Goal: Information Seeking & Learning: Learn about a topic

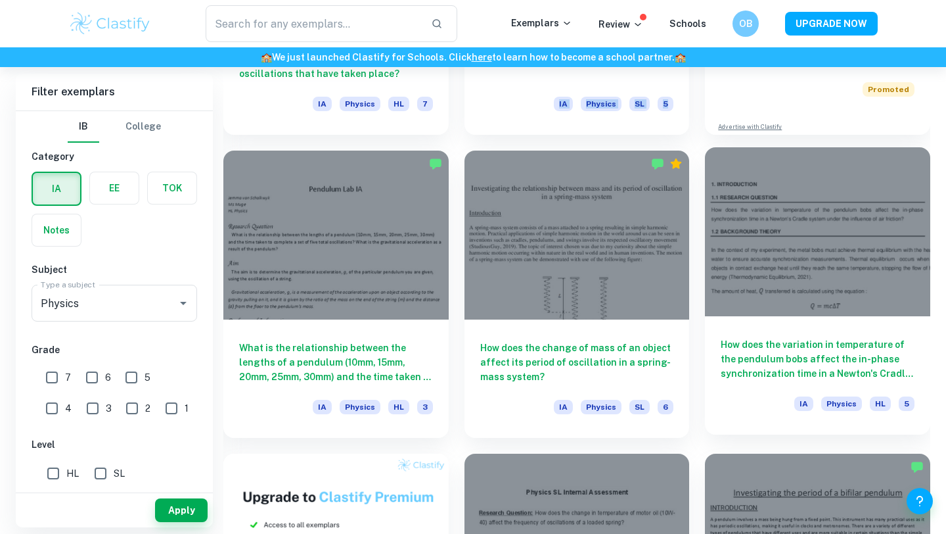
scroll to position [592, 0]
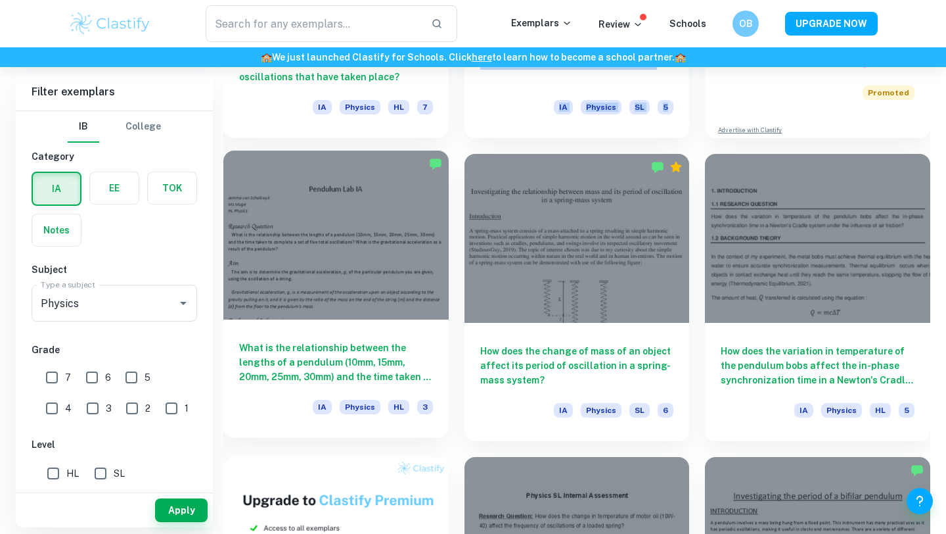
click at [366, 352] on h6 "What is the relationship between the lengths of a pendulum (10mm, 15mm, 20mm, 2…" at bounding box center [336, 361] width 194 height 43
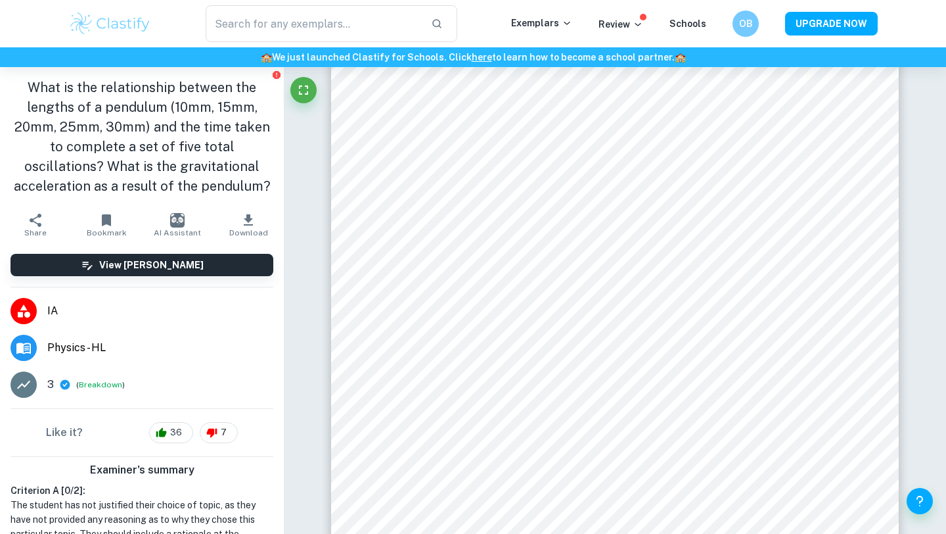
scroll to position [240, 0]
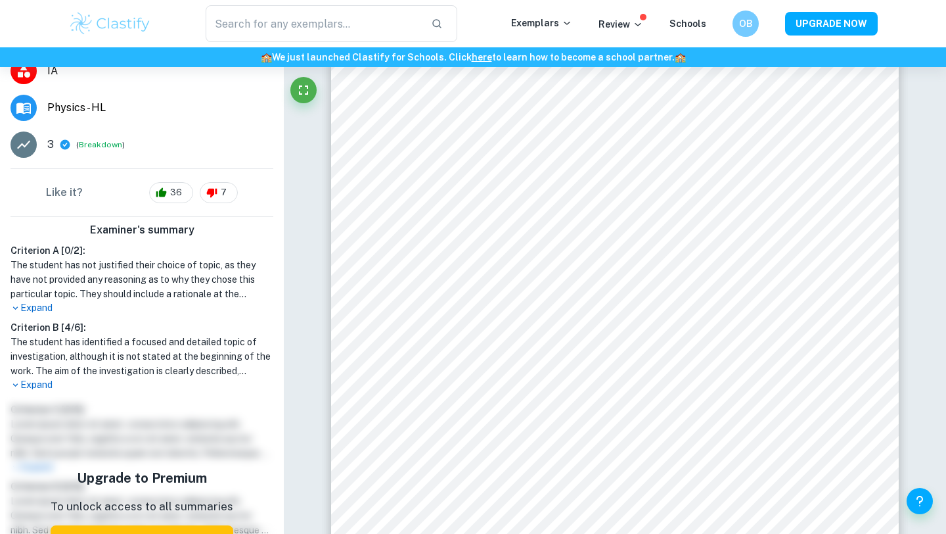
click at [139, 283] on h1 "The student has not justified their choice of topic, as they have not provided …" at bounding box center [142, 279] width 263 height 43
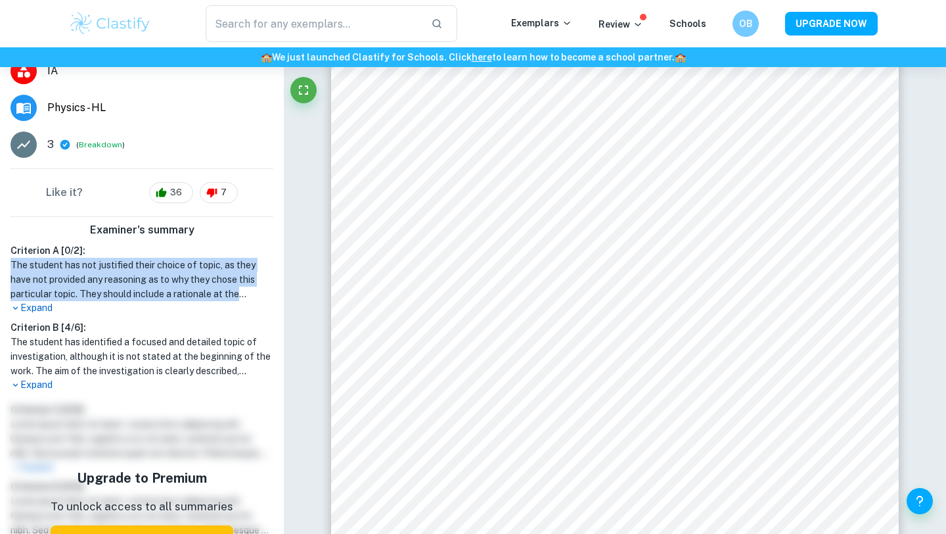
click at [139, 283] on h1 "The student has not justified their choice of topic, as they have not provided …" at bounding box center [142, 279] width 263 height 43
click at [139, 298] on h1 "The student has not justified their choice of topic, as they have not provided …" at bounding box center [142, 279] width 263 height 43
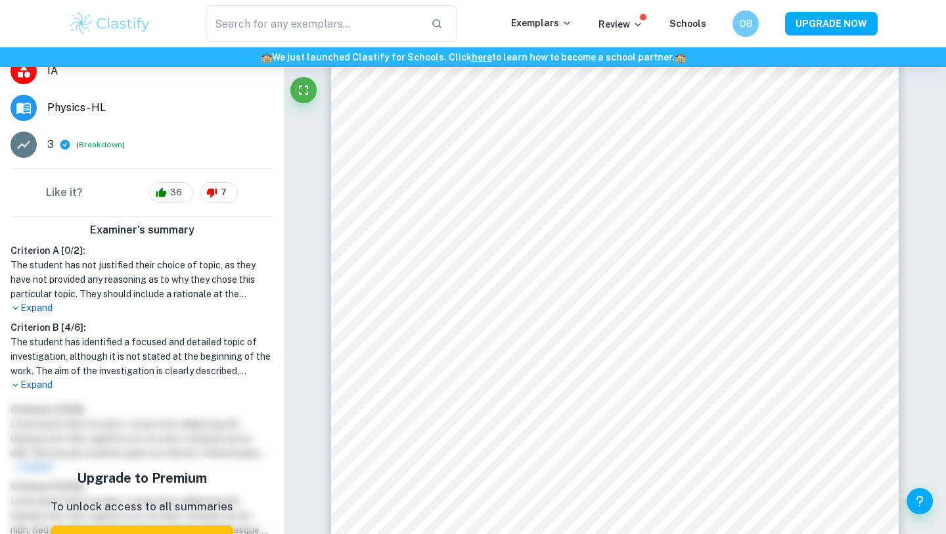
click at [44, 308] on p "Expand" at bounding box center [142, 308] width 263 height 14
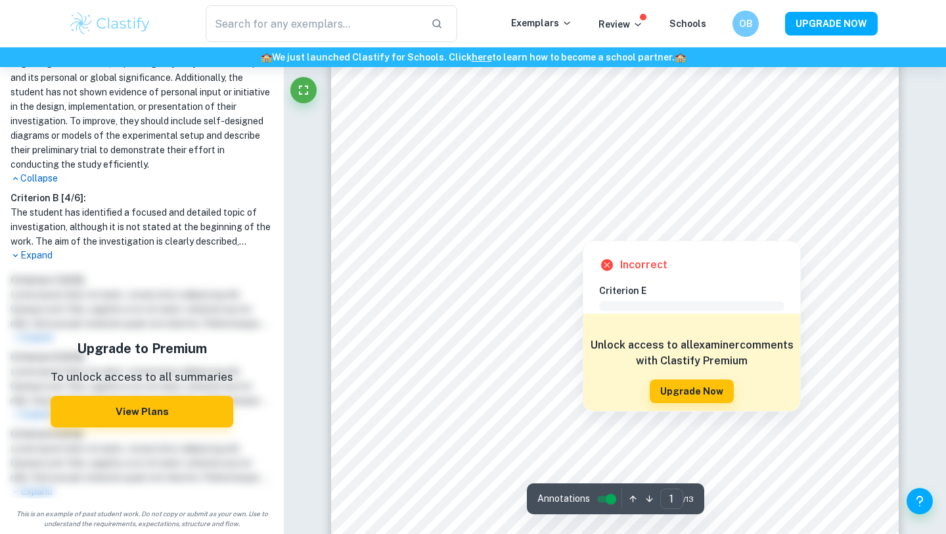
scroll to position [262, 0]
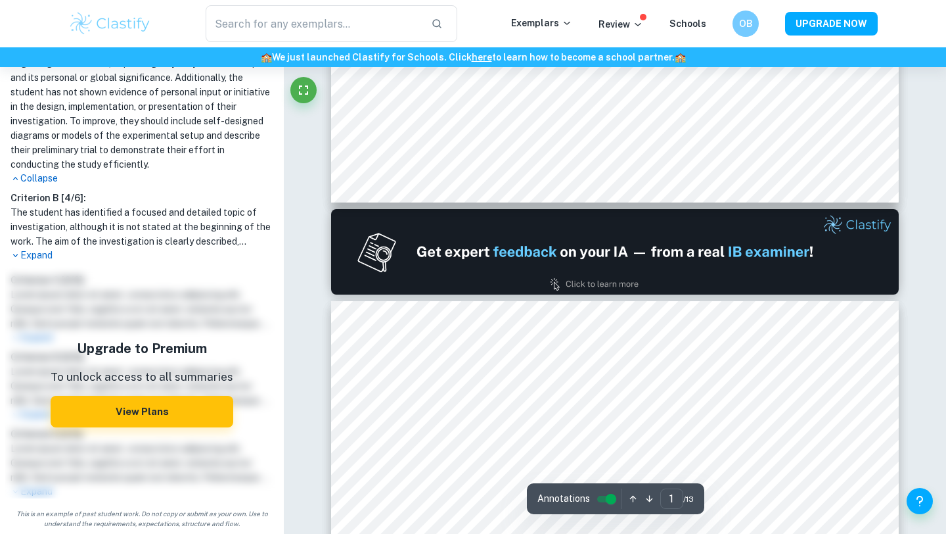
type input "2"
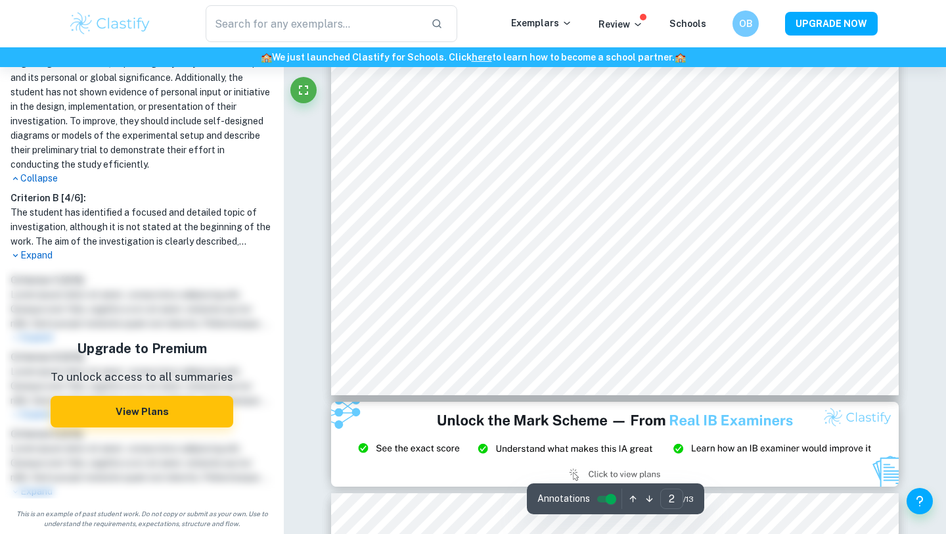
scroll to position [1370, 0]
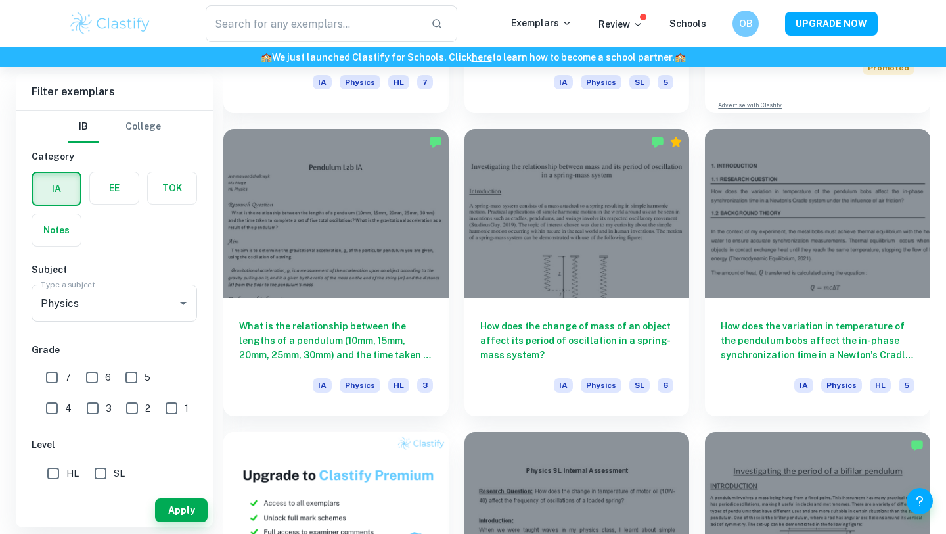
scroll to position [618, 0]
click at [53, 373] on input "7" at bounding box center [52, 377] width 26 height 26
checkbox input "true"
click at [204, 518] on button "Apply" at bounding box center [181, 510] width 53 height 24
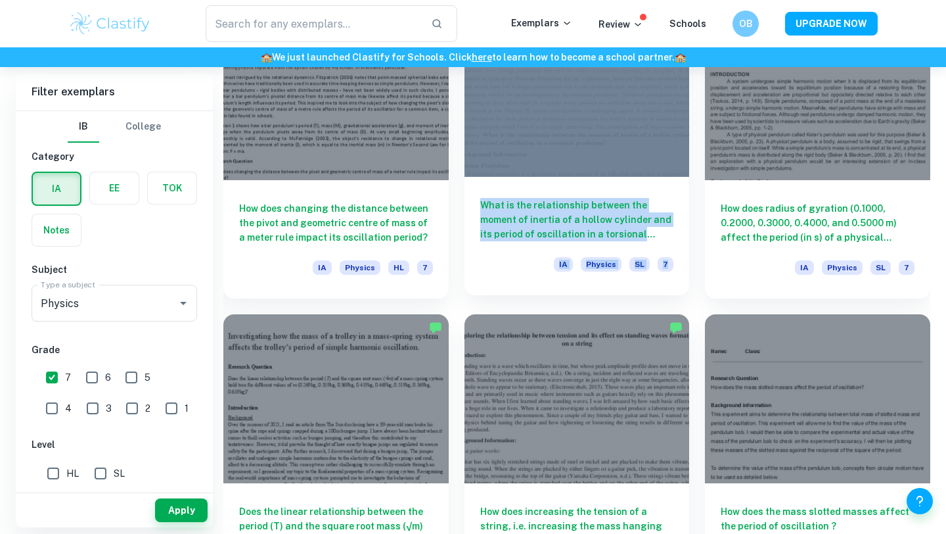
scroll to position [1461, 0]
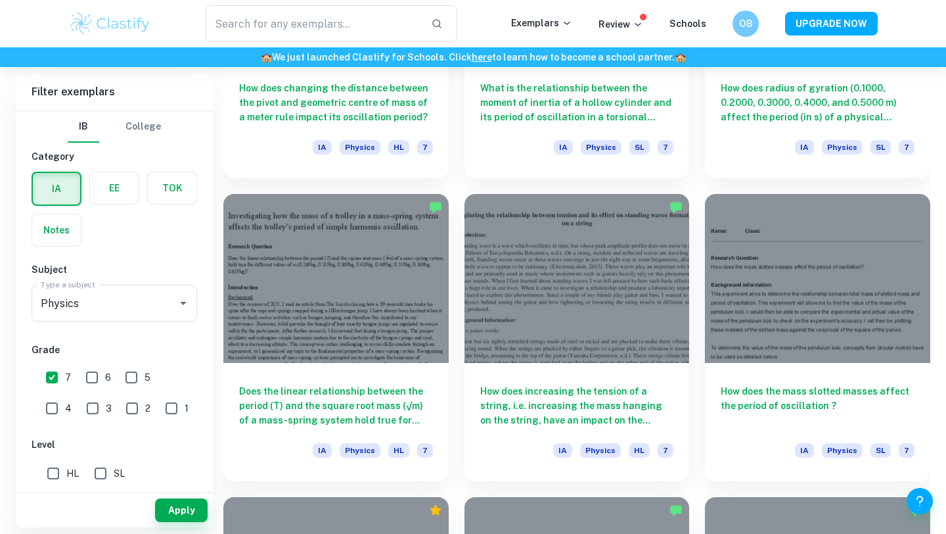
click at [455, 186] on div "How does increasing the tension of a string, i.e. increasing the mass hanging o…" at bounding box center [569, 329] width 241 height 303
click at [453, 187] on div "How does increasing the tension of a string, i.e. increasing the mass hanging o…" at bounding box center [569, 329] width 241 height 303
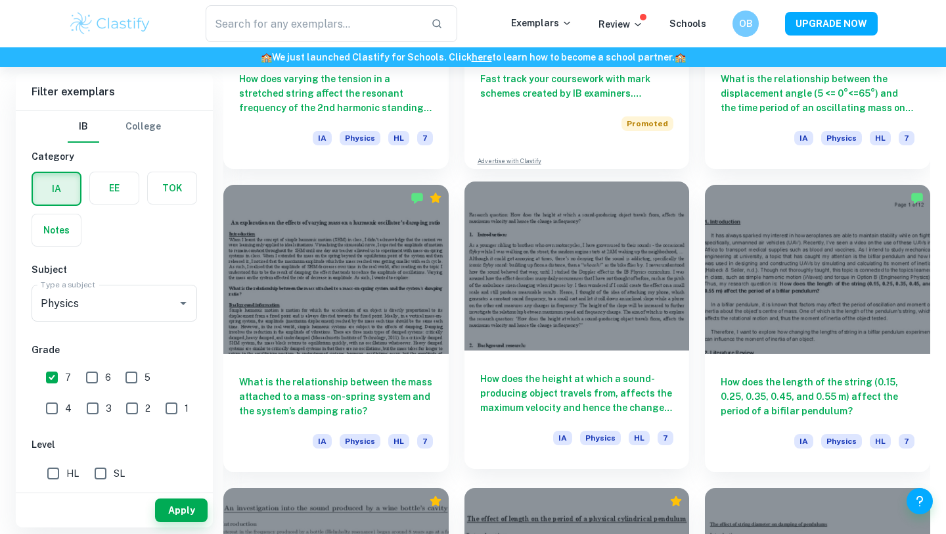
scroll to position [2685, 0]
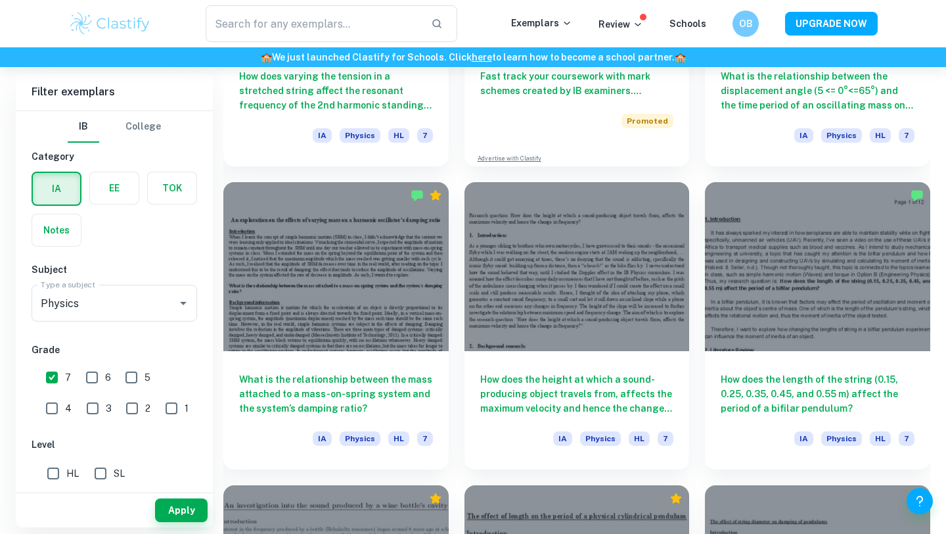
click at [458, 175] on div "How does the height at which a sound-producing object travels from, affects the…" at bounding box center [569, 317] width 241 height 303
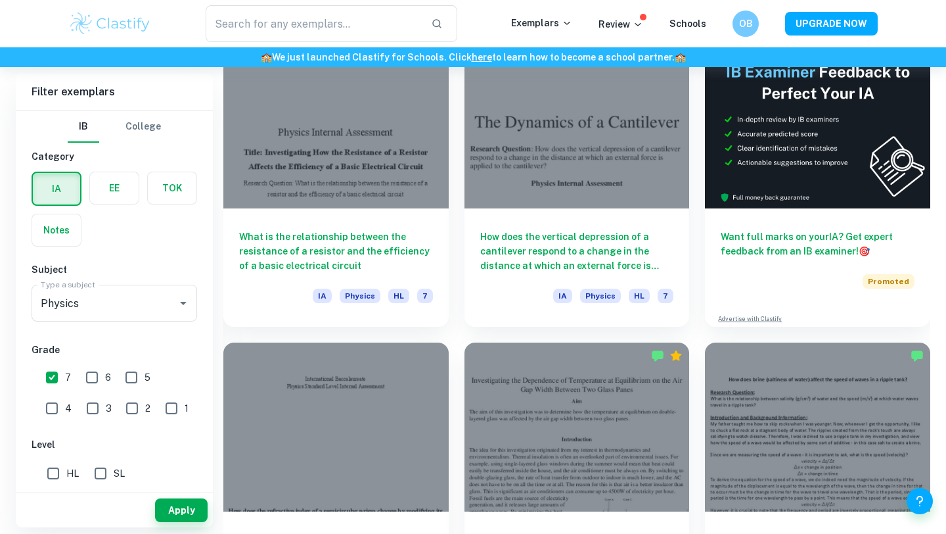
scroll to position [5250, 0]
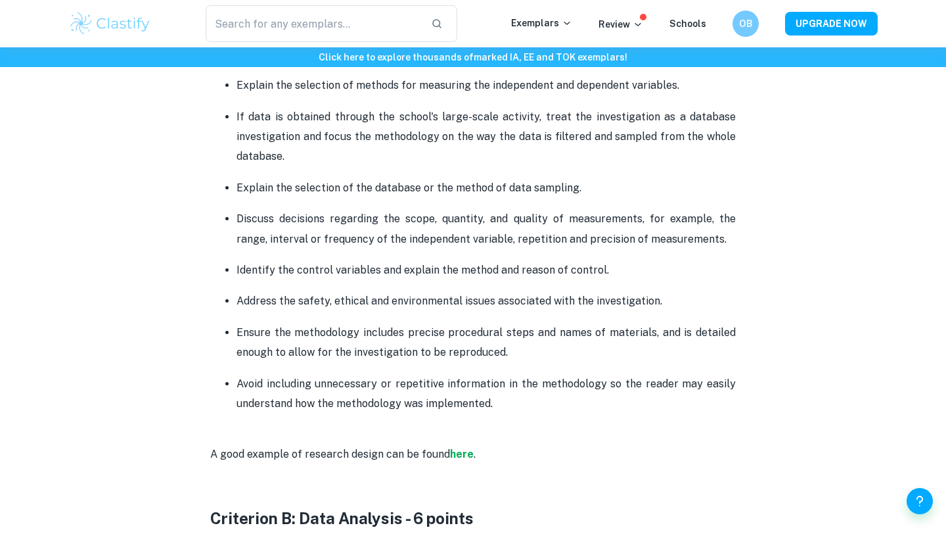
scroll to position [990, 0]
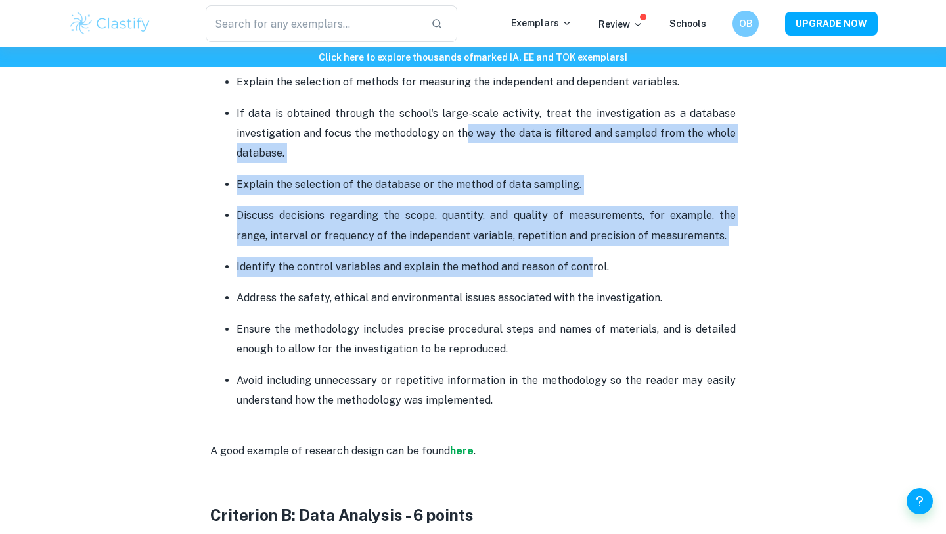
drag, startPoint x: 469, startPoint y: 129, endPoint x: 584, endPoint y: 274, distance: 184.8
click at [584, 275] on ul "The research question must state the dependent and independent variables or two…" at bounding box center [473, 190] width 526 height 441
click at [584, 274] on p "Identify the control variables and explain the method and reason of control." at bounding box center [486, 267] width 499 height 20
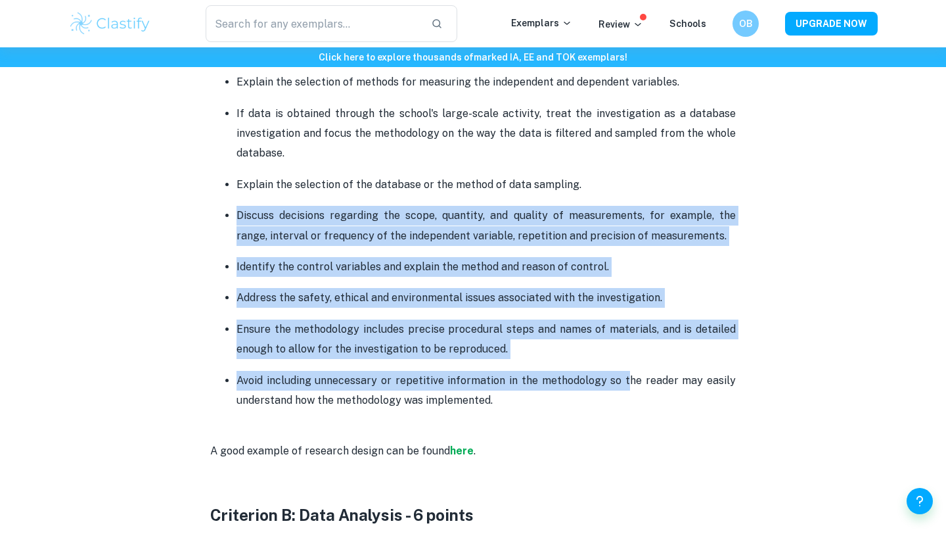
drag, startPoint x: 499, startPoint y: 195, endPoint x: 627, endPoint y: 390, distance: 233.5
click at [630, 382] on ul "The research question must state the dependent and independent variables or two…" at bounding box center [473, 190] width 526 height 441
click at [627, 390] on p "Avoid including unnecessary or repetitive information in the methodology so the…" at bounding box center [486, 391] width 499 height 40
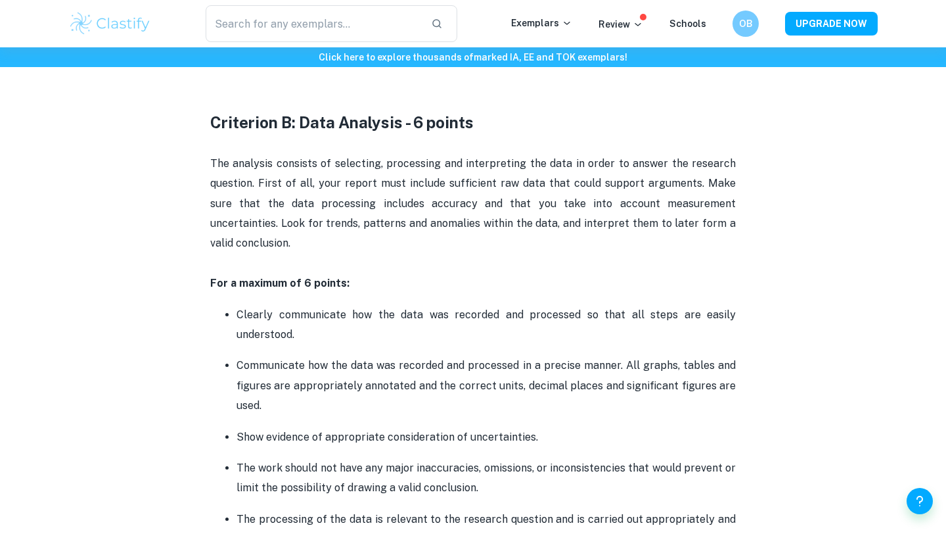
scroll to position [1386, 0]
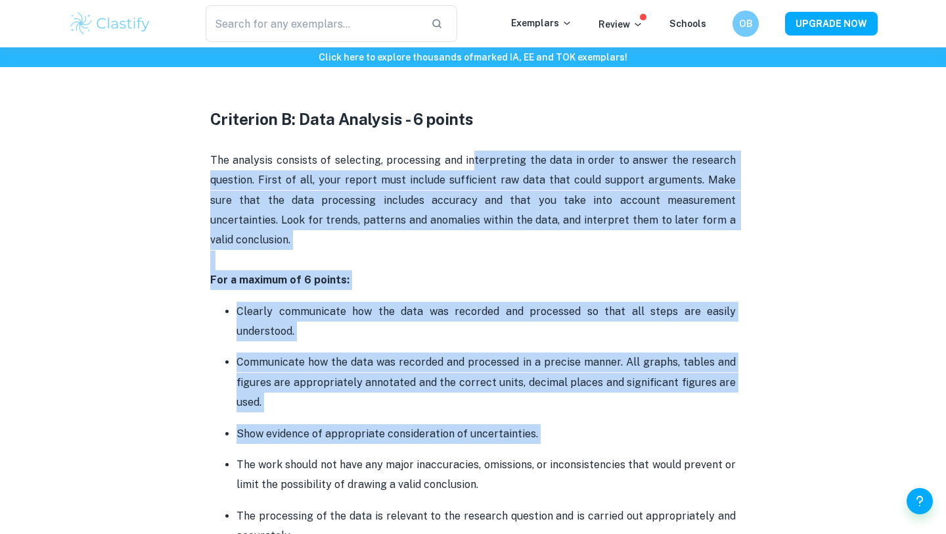
drag, startPoint x: 476, startPoint y: 158, endPoint x: 578, endPoint y: 434, distance: 293.6
click at [578, 454] on li "The work should not have any major inaccuracies, omissions, or inconsistencies …" at bounding box center [486, 474] width 499 height 41
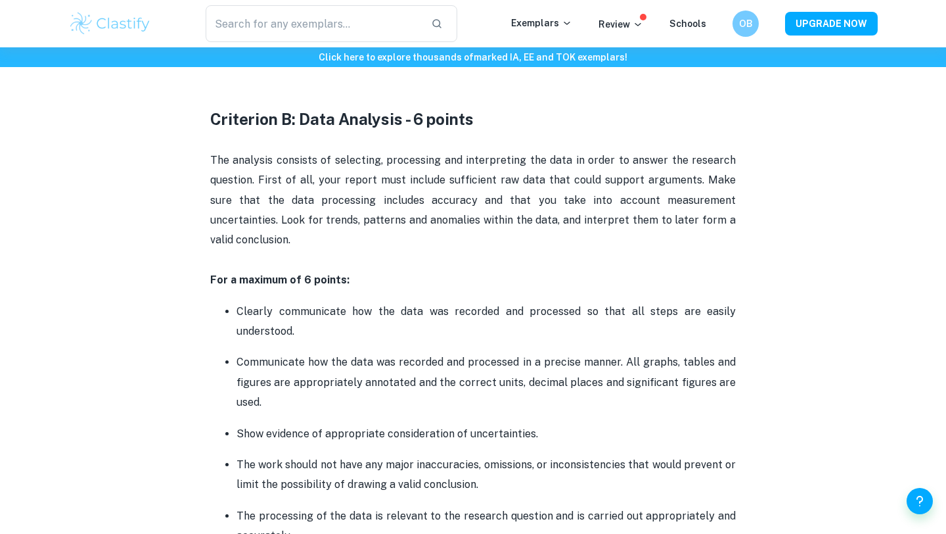
drag, startPoint x: 494, startPoint y: 254, endPoint x: 741, endPoint y: 476, distance: 332.3
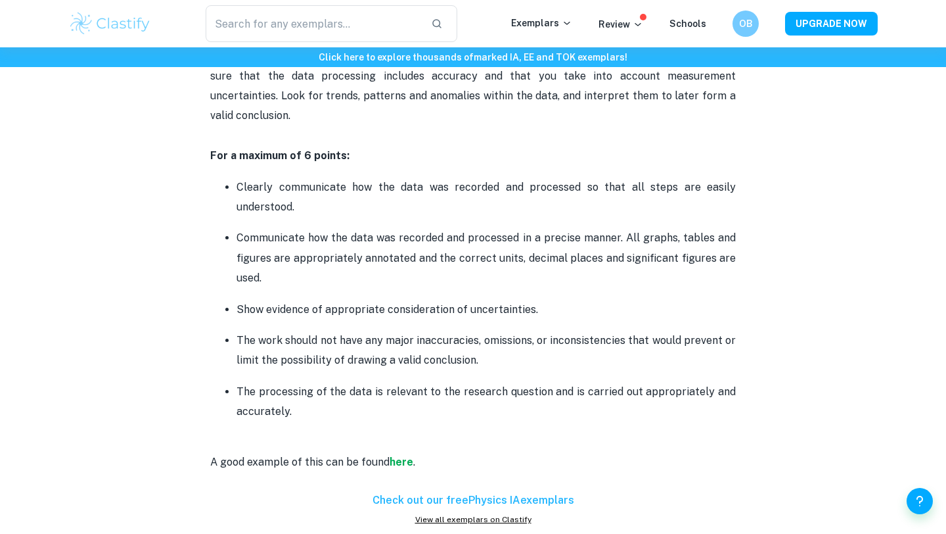
scroll to position [1511, 0]
drag, startPoint x: 411, startPoint y: 259, endPoint x: 510, endPoint y: 308, distance: 110.5
click at [510, 308] on ul "Clearly communicate how the data was recorded and processed so that all steps a…" at bounding box center [473, 298] width 526 height 245
click at [505, 330] on p "The work should not have any major inaccuracies, omissions, or inconsistencies …" at bounding box center [486, 350] width 499 height 40
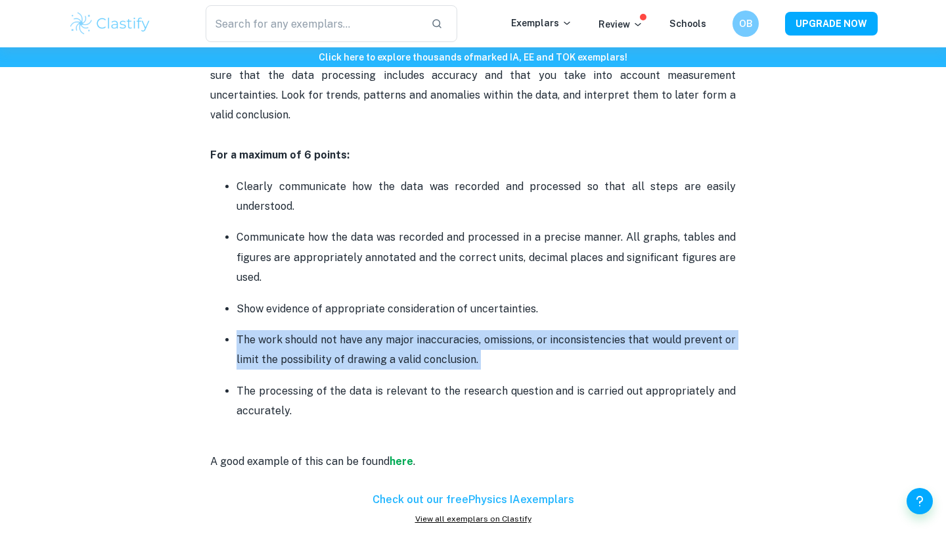
click at [505, 330] on p "The work should not have any major inaccuracies, omissions, or inconsistencies …" at bounding box center [486, 350] width 499 height 40
click at [505, 350] on ul "Clearly communicate how the data was recorded and processed so that all steps a…" at bounding box center [473, 298] width 526 height 245
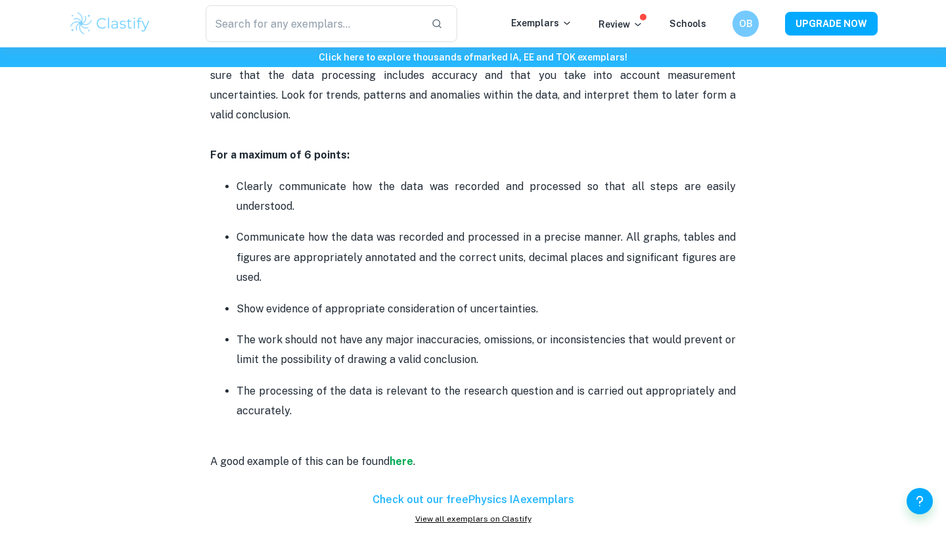
click at [473, 346] on p "The work should not have any major inaccuracies, omissions, or inconsistencies …" at bounding box center [486, 350] width 499 height 40
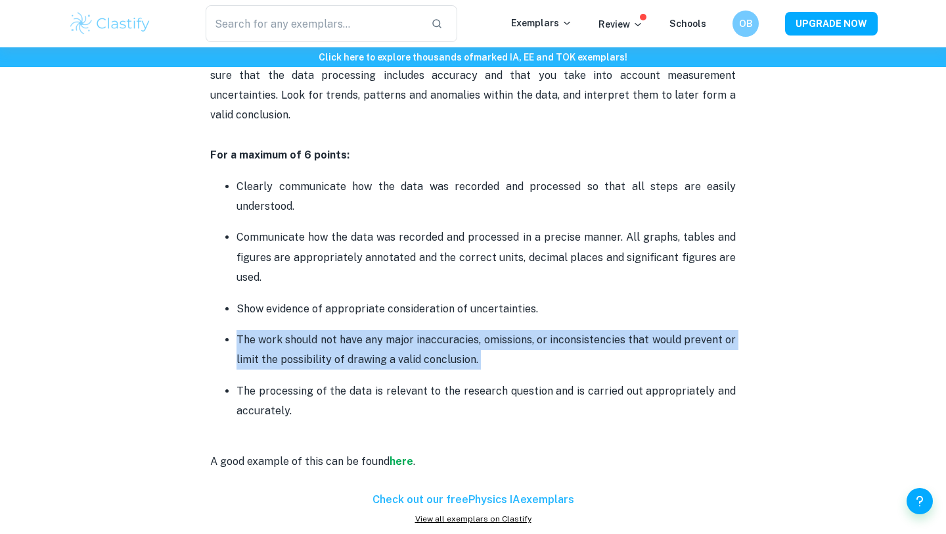
click at [473, 346] on p "The work should not have any major inaccuracies, omissions, or inconsistencies …" at bounding box center [486, 350] width 499 height 40
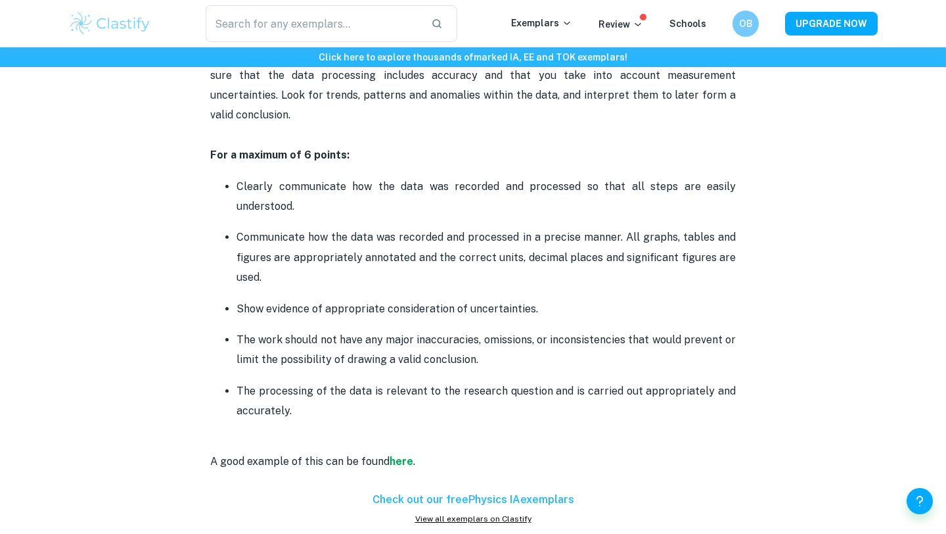
click at [473, 381] on p "The processing of the data is relevant to the research question and is carried …" at bounding box center [486, 401] width 499 height 40
click at [472, 381] on p "The processing of the data is relevant to the research question and is carried …" at bounding box center [486, 401] width 499 height 40
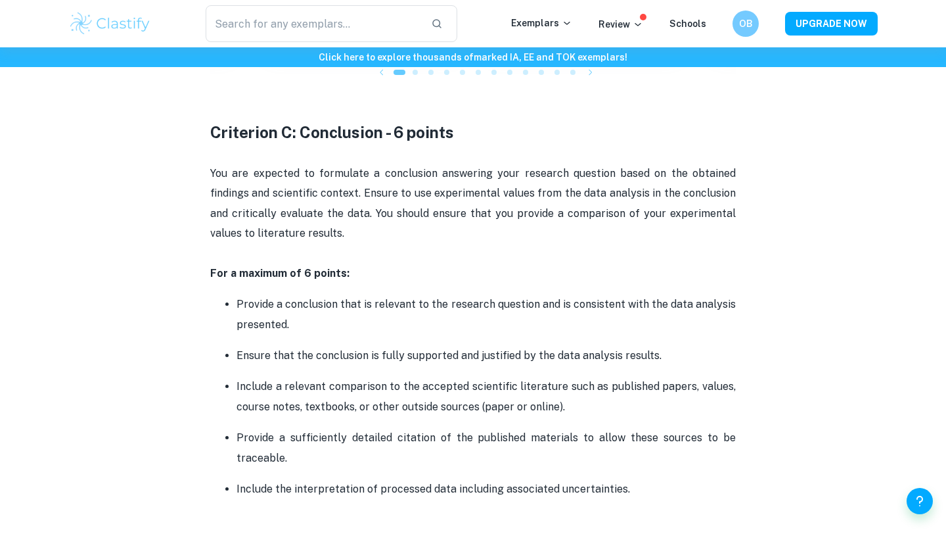
scroll to position [2138, 0]
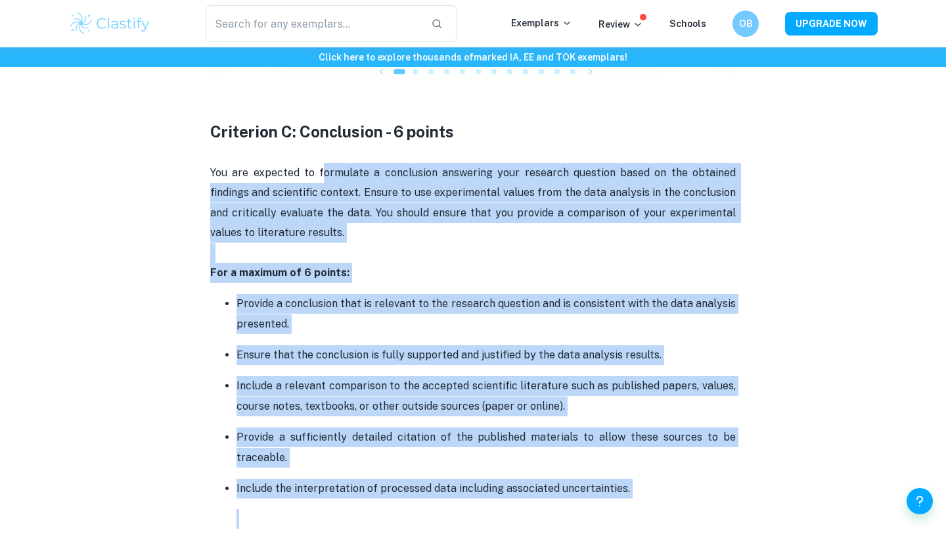
drag, startPoint x: 322, startPoint y: 147, endPoint x: 615, endPoint y: 501, distance: 459.8
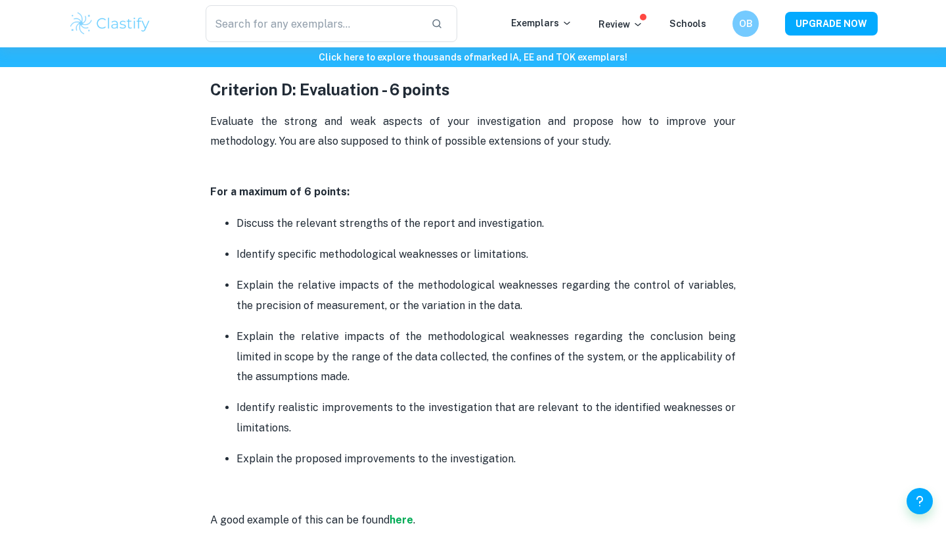
scroll to position [2674, 0]
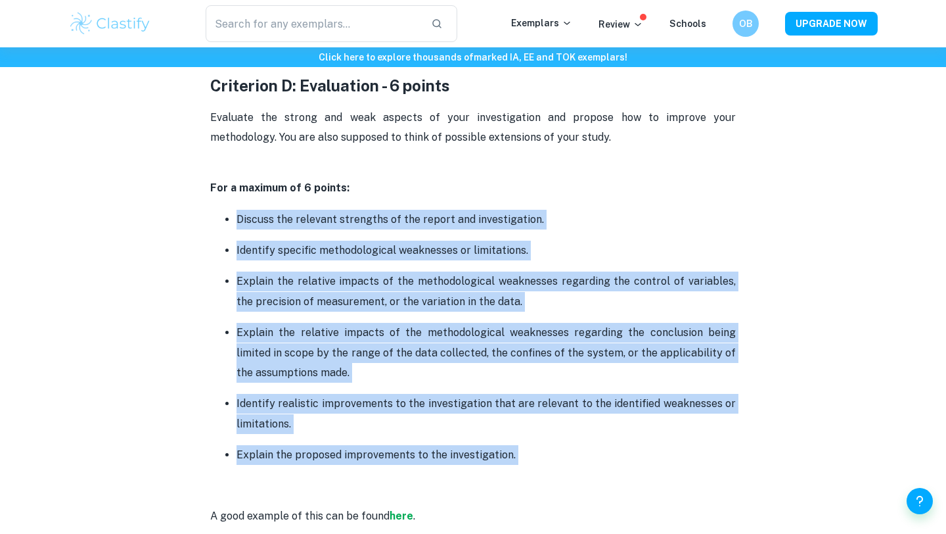
drag, startPoint x: 404, startPoint y: 170, endPoint x: 501, endPoint y: 449, distance: 295.1
click at [501, 450] on li "Explain the proposed improvements to the investigation." at bounding box center [486, 469] width 499 height 51
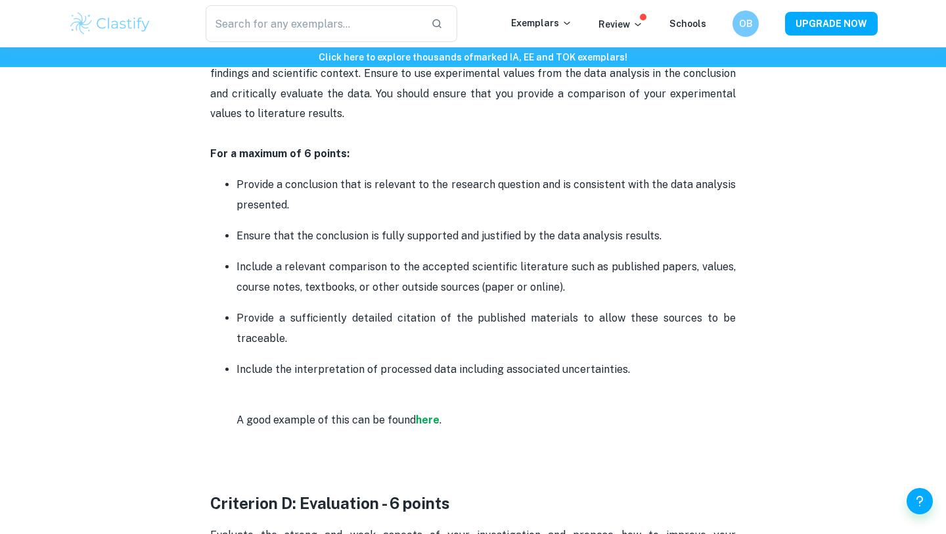
scroll to position [2271, 0]
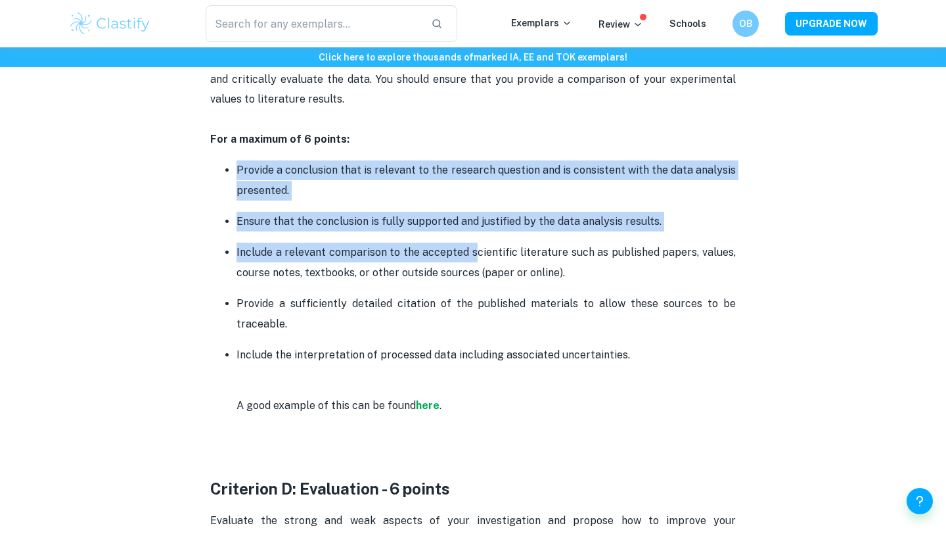
drag, startPoint x: 356, startPoint y: 131, endPoint x: 475, endPoint y: 227, distance: 153.3
click at [475, 243] on p "Include a relevant comparison to the accepted scientific literature such as pub…" at bounding box center [486, 263] width 499 height 40
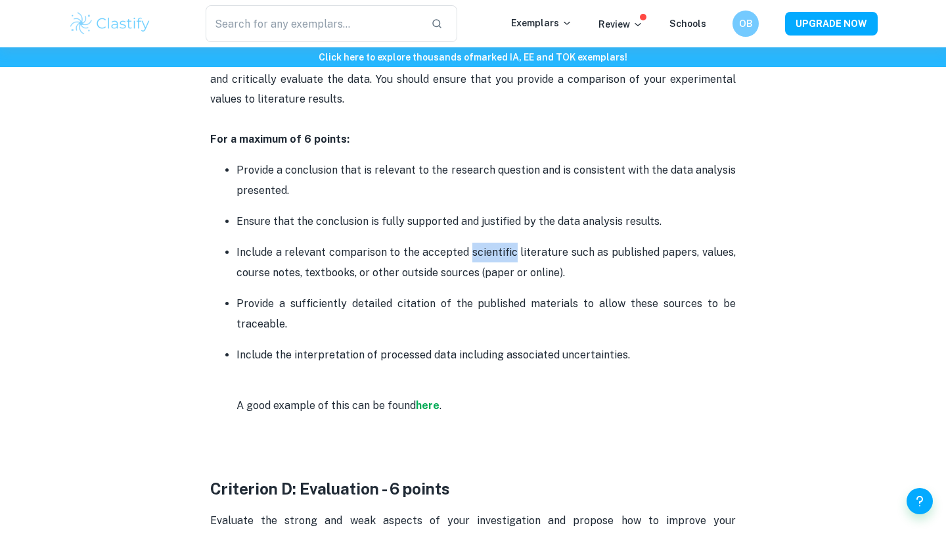
click at [475, 243] on p "Include a relevant comparison to the accepted scientific literature such as pub…" at bounding box center [486, 263] width 499 height 40
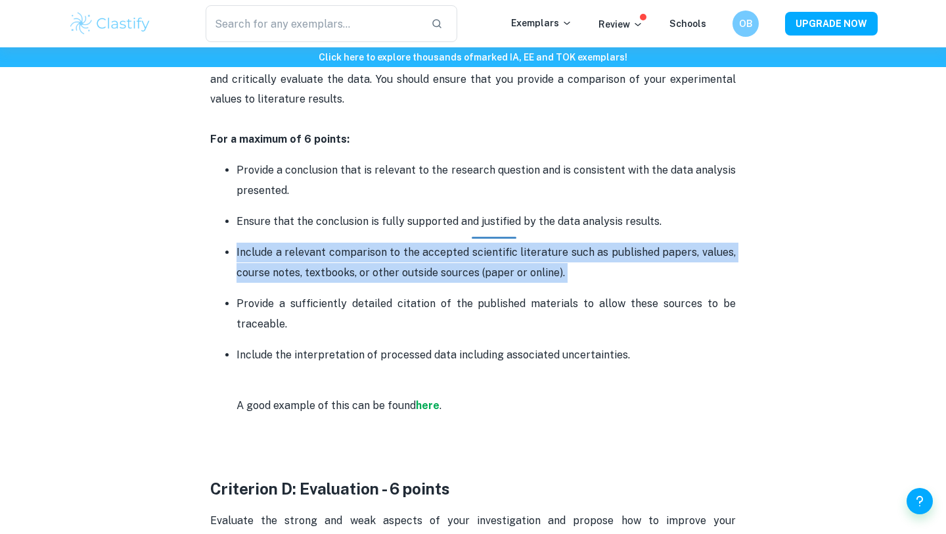
click at [475, 243] on p "Include a relevant comparison to the accepted scientific literature such as pub…" at bounding box center [486, 263] width 499 height 40
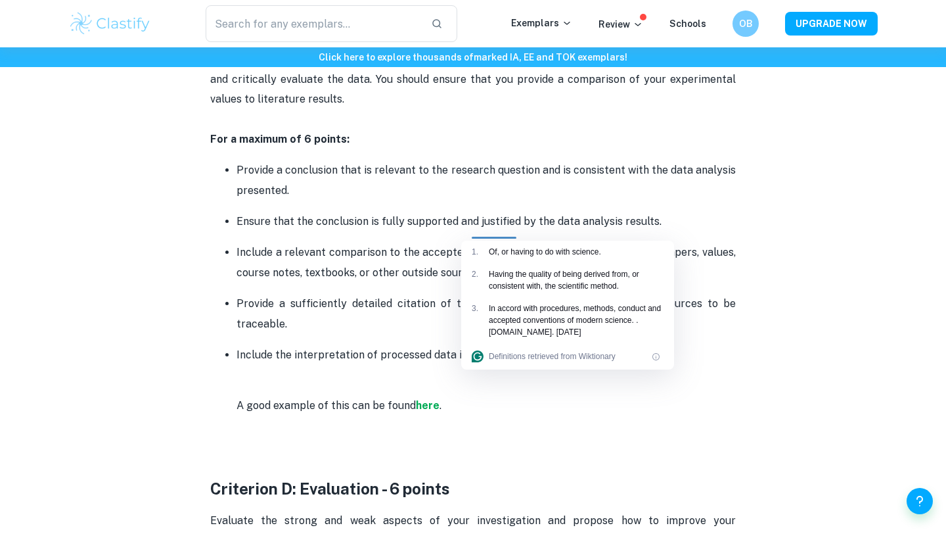
click at [578, 289] on div "Having the quality of being derived from, or consistent with, the scientific me…" at bounding box center [576, 280] width 175 height 24
click at [310, 212] on p "Ensure that the conclusion is fully supported and justified by the data analysi…" at bounding box center [486, 222] width 499 height 20
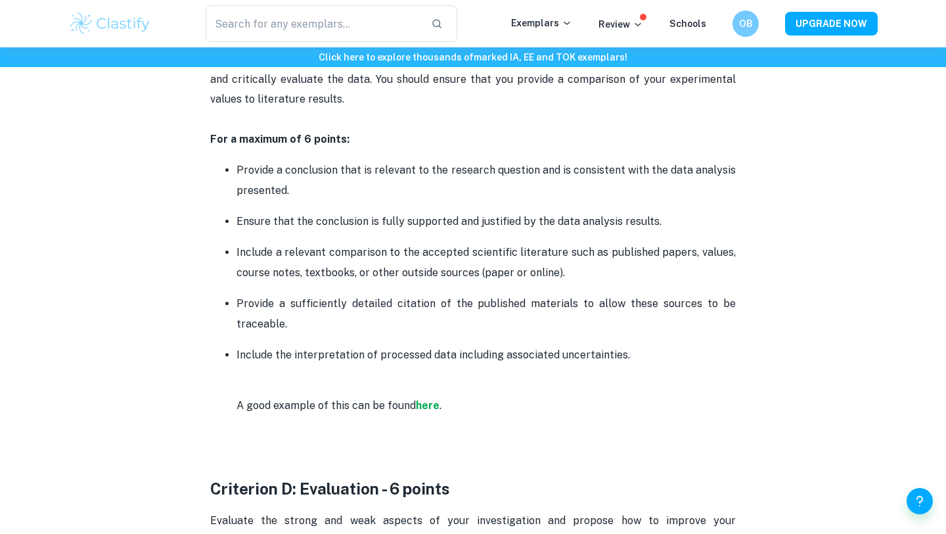
drag, startPoint x: 290, startPoint y: 138, endPoint x: 415, endPoint y: 296, distance: 201.2
click at [414, 299] on p "Provide a sufficiently detailed citation of the published materials to allow th…" at bounding box center [486, 314] width 499 height 40
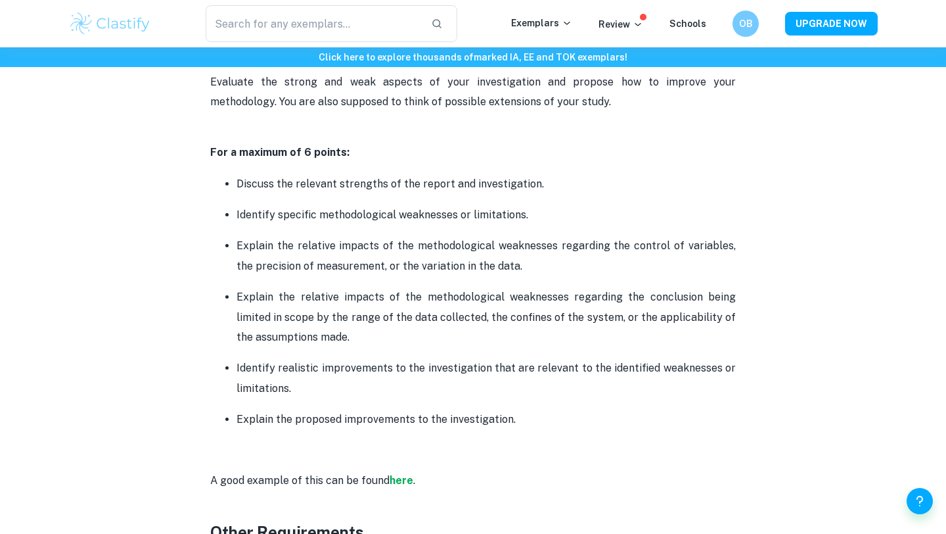
scroll to position [2712, 0]
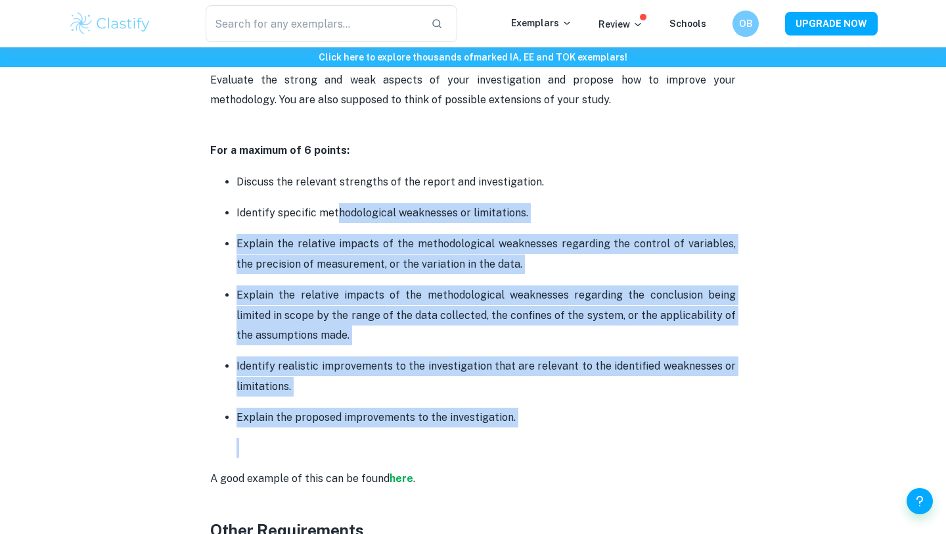
drag, startPoint x: 336, startPoint y: 191, endPoint x: 407, endPoint y: 449, distance: 267.9
click at [496, 438] on p at bounding box center [486, 448] width 499 height 20
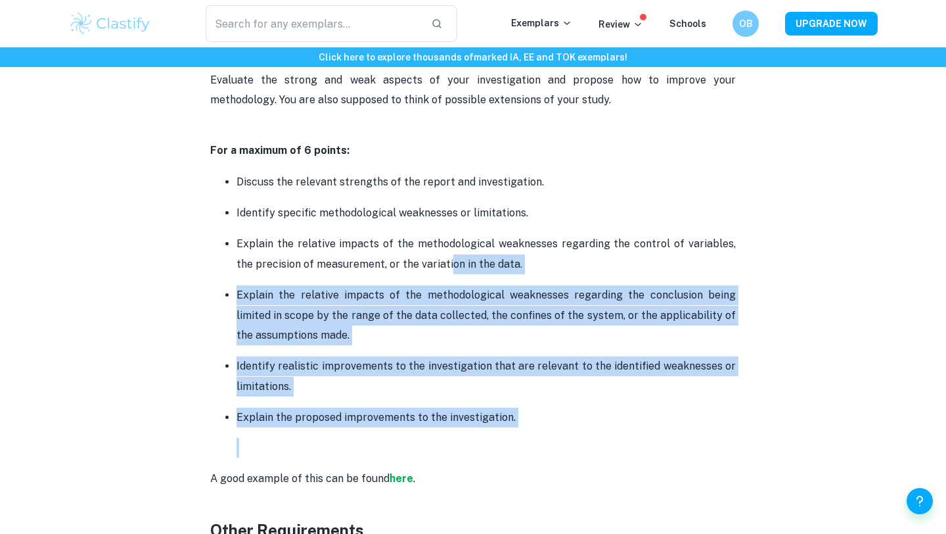
drag, startPoint x: 466, startPoint y: 438, endPoint x: 428, endPoint y: 254, distance: 187.9
click at [428, 253] on ul "Discuss the relevant strengths of the report and investigation. Identify specif…" at bounding box center [473, 315] width 526 height 287
click at [428, 254] on p "Explain the relative impacts of the methodological weaknesses regarding the con…" at bounding box center [486, 254] width 499 height 40
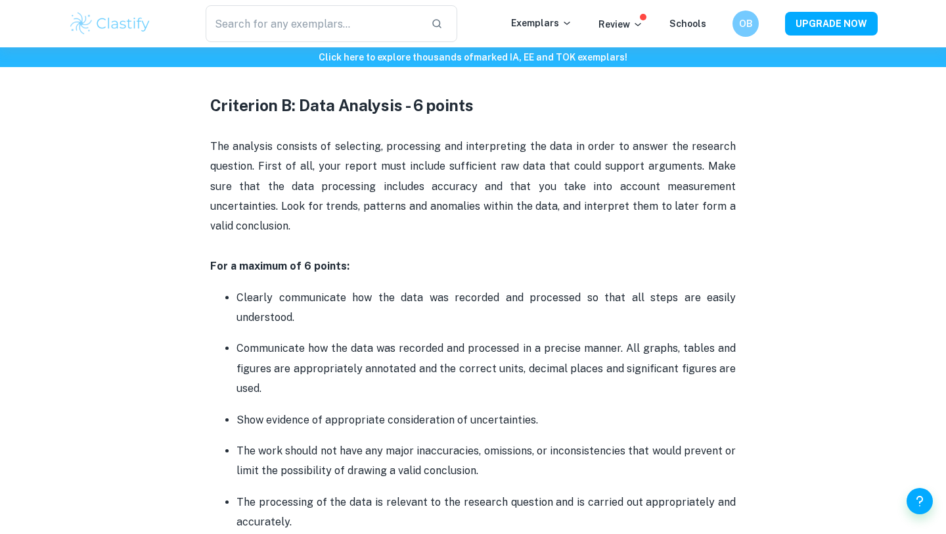
scroll to position [1227, 0]
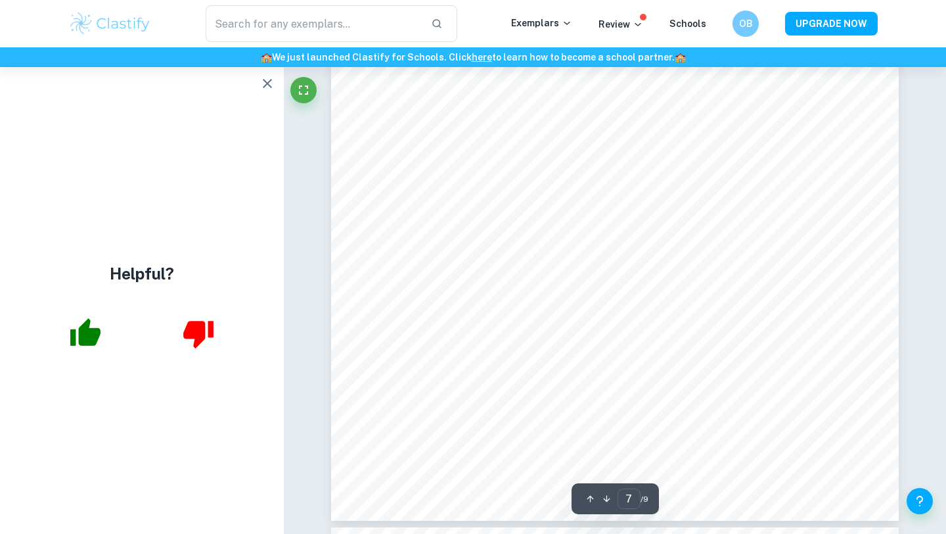
scroll to position [4927, 0]
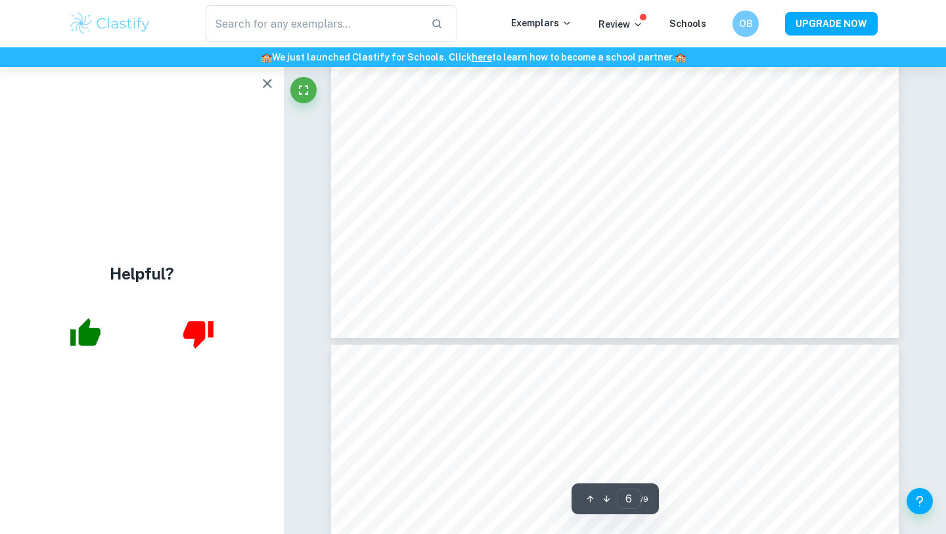
type input "5"
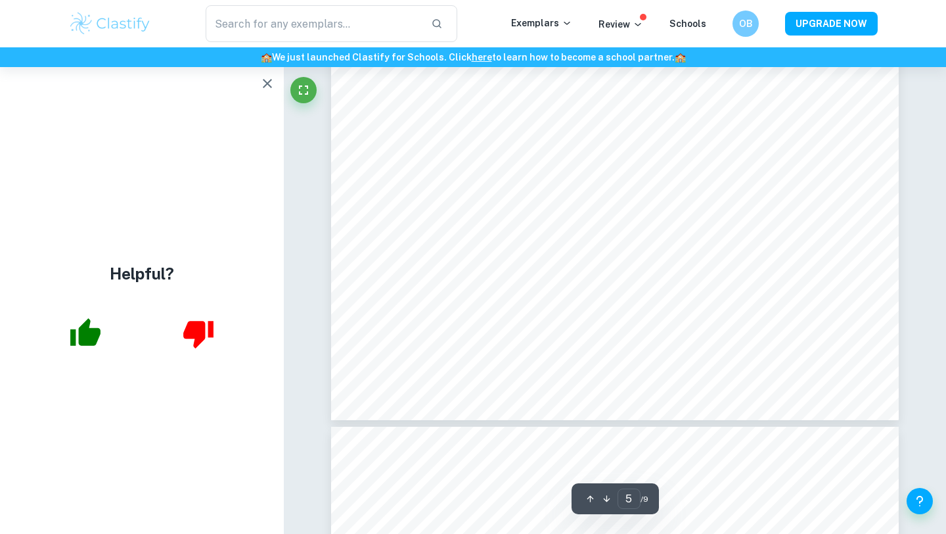
click at [269, 85] on icon "button" at bounding box center [267, 83] width 9 height 9
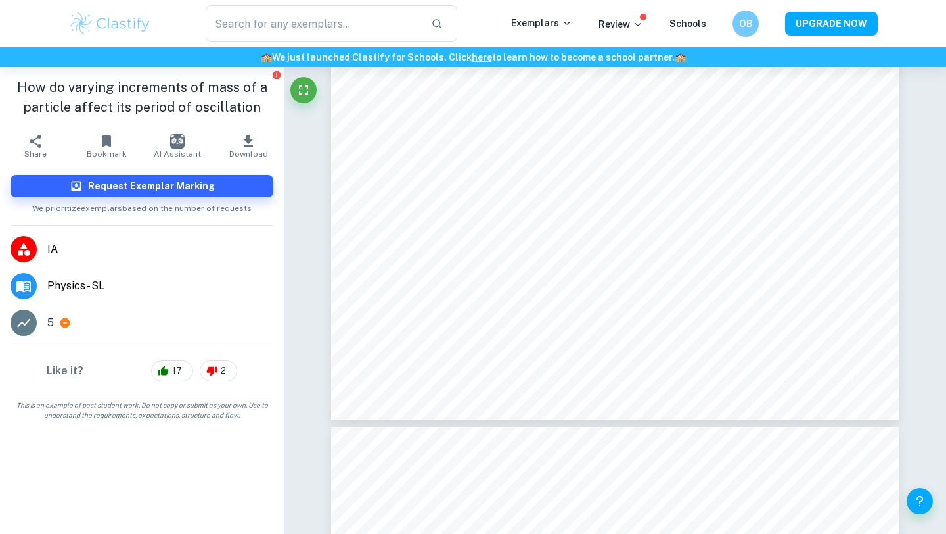
click at [177, 209] on span "We prioritize exemplars based on the number of requests" at bounding box center [142, 205] width 220 height 17
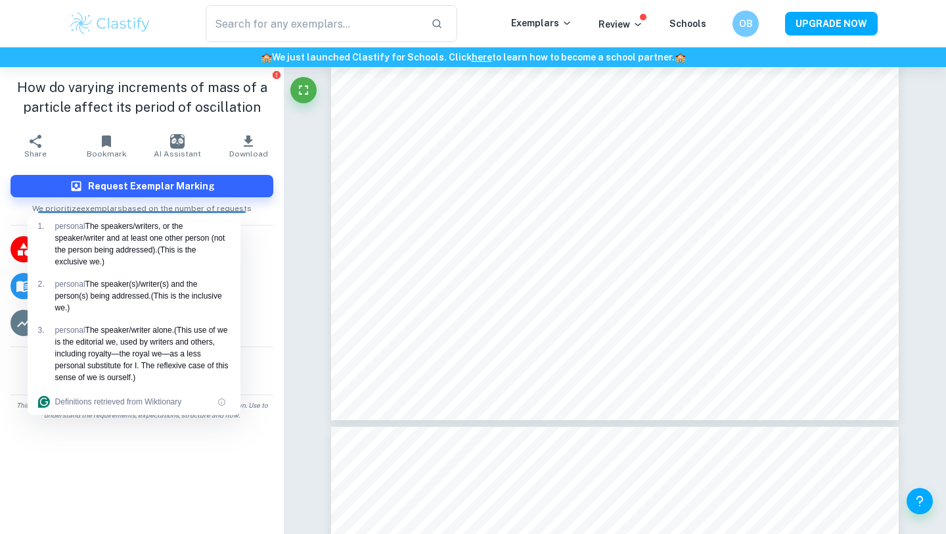
click at [181, 216] on div "1 . personal The speakers/writers, or the speaker/writer and at least one other…" at bounding box center [134, 244] width 213 height 58
click at [208, 208] on span "We prioritize exemplars based on the number of requests" at bounding box center [142, 205] width 220 height 17
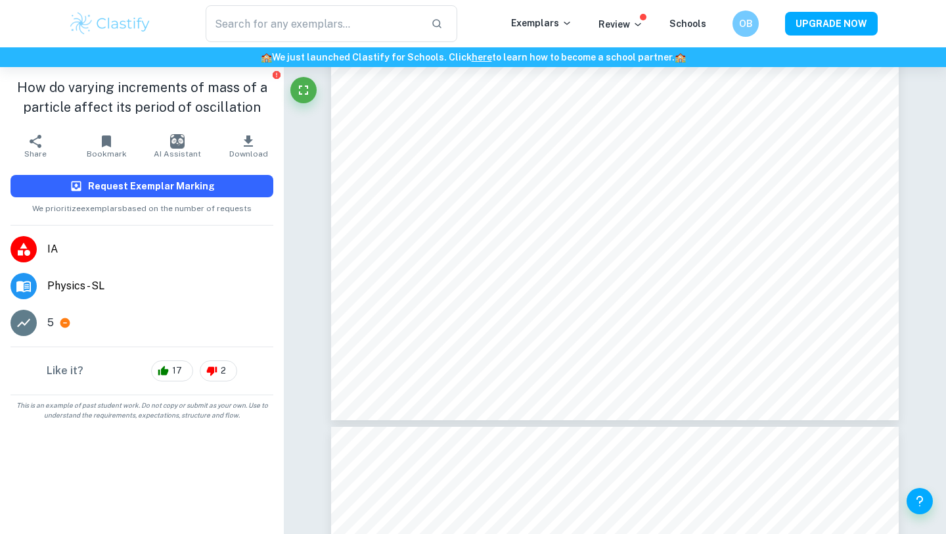
scroll to position [3544, 0]
